Goal: Task Accomplishment & Management: Use online tool/utility

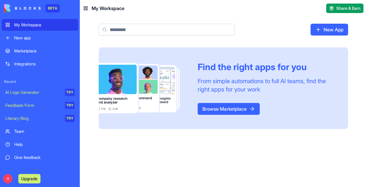
click at [38, 37] on div "New app" at bounding box center [44, 38] width 60 height 6
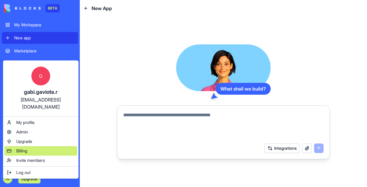
click at [22, 148] on span "Billing" at bounding box center [21, 151] width 11 height 6
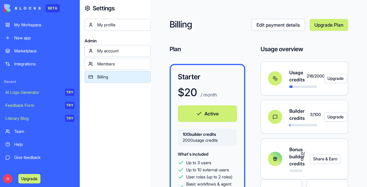
click at [42, 27] on div "My Workspace" at bounding box center [44, 25] width 60 height 6
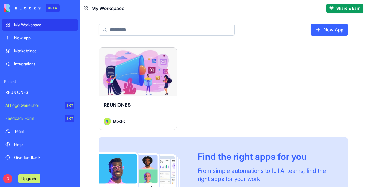
click at [145, 87] on div "Launch" at bounding box center [138, 72] width 78 height 49
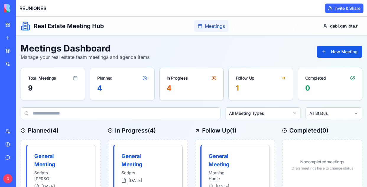
click at [213, 28] on span "Meetings" at bounding box center [215, 25] width 20 height 7
drag, startPoint x: 1, startPoint y: 27, endPoint x: -13, endPoint y: 26, distance: 13.9
click at [0, 26] on html "BETA My Workspace New app Marketplace Integrations Recent REUNIONES AI Logo Gen…" at bounding box center [183, 93] width 367 height 187
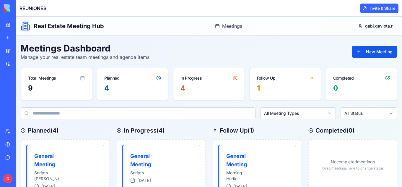
click at [91, 8] on header "REUNIONES Invite & Share" at bounding box center [209, 8] width 386 height 17
click at [25, 28] on icon at bounding box center [25, 28] width 1 height 0
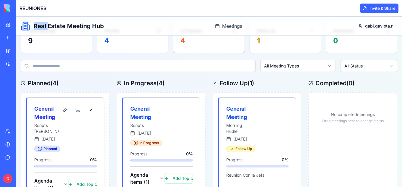
click at [46, 109] on div "General Meeting" at bounding box center [46, 113] width 25 height 17
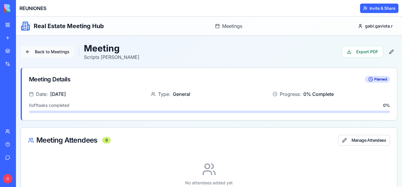
click at [56, 52] on button "Back to Meetings" at bounding box center [47, 52] width 53 height 12
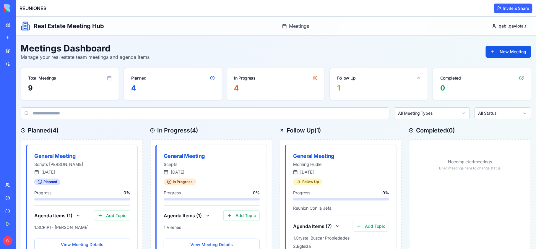
drag, startPoint x: 395, startPoint y: 149, endPoint x: 379, endPoint y: 132, distance: 23.2
click at [367, 132] on div "Follow Up ( 1 )" at bounding box center [340, 130] width 122 height 8
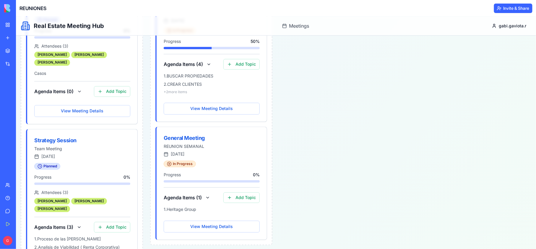
scroll to position [464, 0]
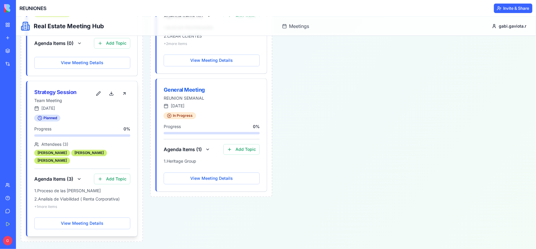
click at [67, 91] on div "Strategy Session" at bounding box center [63, 92] width 58 height 8
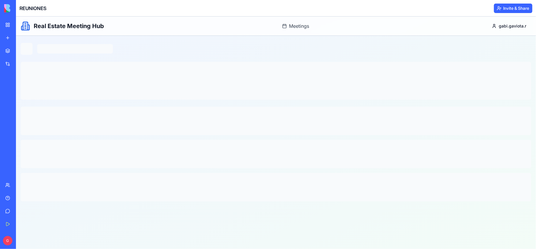
scroll to position [0, 0]
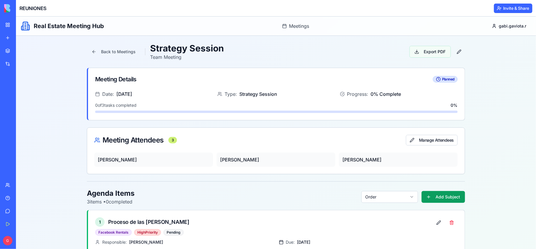
click at [367, 52] on button "Export PDF" at bounding box center [429, 51] width 41 height 12
click at [121, 51] on button "Back to Meetings" at bounding box center [113, 51] width 53 height 12
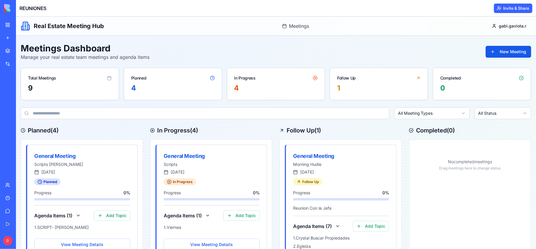
click at [10, 24] on link "My Workspace" at bounding box center [14, 25] width 24 height 12
